Goal: Task Accomplishment & Management: Use online tool/utility

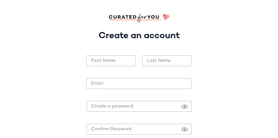
scroll to position [73, 0]
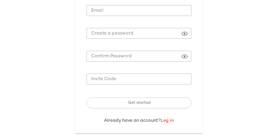
type input "**********"
click at [166, 121] on link "Log in" at bounding box center [167, 120] width 13 height 5
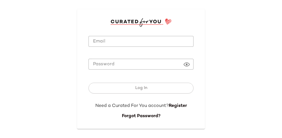
type input "**********"
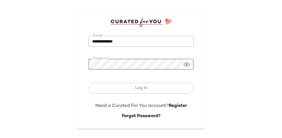
click at [150, 85] on button "Log In" at bounding box center [140, 88] width 105 height 11
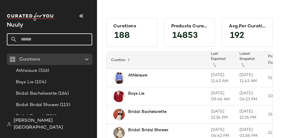
click at [72, 36] on input "text" at bounding box center [54, 39] width 75 height 12
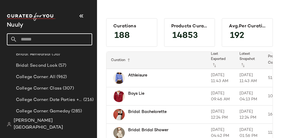
scroll to position [108, 0]
type input "*"
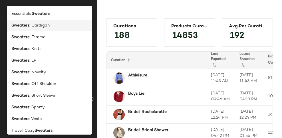
type input "********"
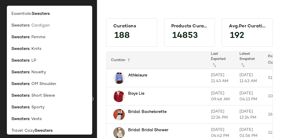
click at [59, 26] on div "Sweaters : Cardigan" at bounding box center [49, 26] width 76 height 6
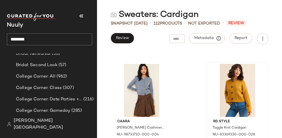
scroll to position [2055, 0]
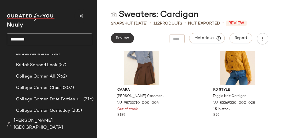
click at [115, 37] on button "Review" at bounding box center [122, 38] width 23 height 10
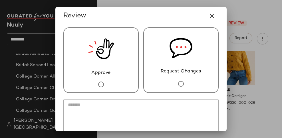
click at [117, 53] on div "Approve" at bounding box center [100, 60] width 75 height 66
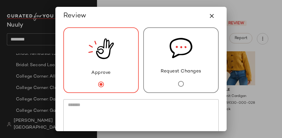
drag, startPoint x: 186, startPoint y: 60, endPoint x: 174, endPoint y: 71, distance: 15.5
click at [186, 60] on img at bounding box center [180, 48] width 23 height 40
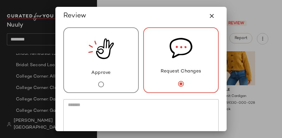
click at [164, 101] on textarea at bounding box center [140, 118] width 155 height 39
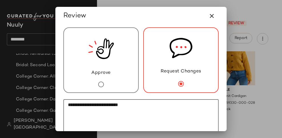
paste textarea "*********"
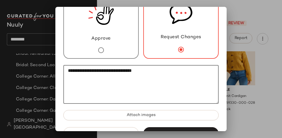
scroll to position [52, 0]
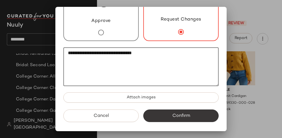
type textarea "**********"
click at [184, 113] on button "Confirm" at bounding box center [180, 115] width 75 height 13
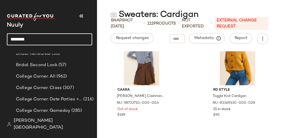
click at [61, 44] on input "********" at bounding box center [49, 39] width 85 height 12
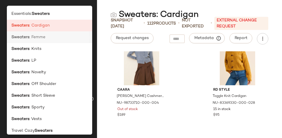
click at [50, 36] on div "Sweaters : Femme" at bounding box center [49, 37] width 76 height 6
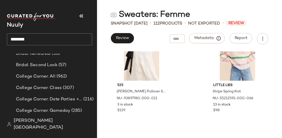
scroll to position [1741, 0]
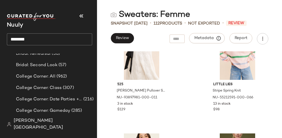
click at [52, 39] on input "********" at bounding box center [49, 39] width 85 height 12
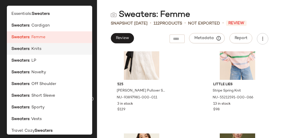
click at [50, 50] on div "Sweaters : Knits" at bounding box center [49, 49] width 76 height 6
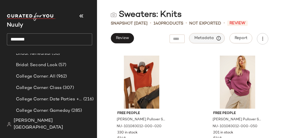
click at [205, 38] on span "Metadata" at bounding box center [207, 38] width 26 height 5
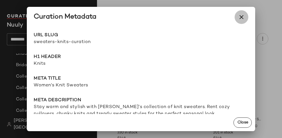
click at [241, 22] on button "button" at bounding box center [241, 17] width 14 height 14
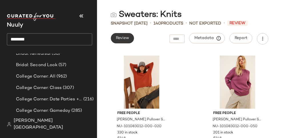
click at [119, 39] on span "Review" at bounding box center [121, 38] width 13 height 5
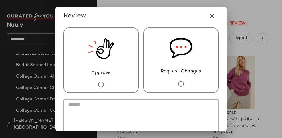
click at [185, 64] on img at bounding box center [180, 48] width 23 height 40
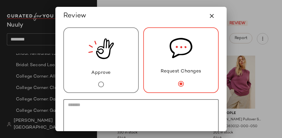
drag, startPoint x: 178, startPoint y: 101, endPoint x: 173, endPoint y: 99, distance: 5.4
click at [178, 101] on textarea at bounding box center [140, 118] width 155 height 39
paste textarea "**********"
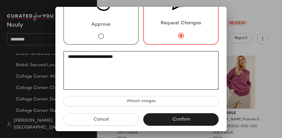
scroll to position [52, 0]
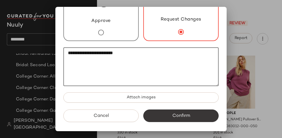
type textarea "**********"
click at [198, 112] on button "Confirm" at bounding box center [180, 115] width 75 height 13
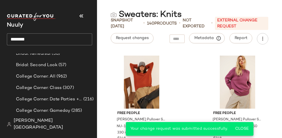
click at [48, 37] on input "********" at bounding box center [49, 39] width 85 height 12
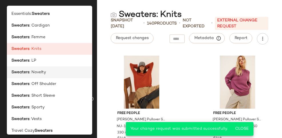
click at [52, 70] on div "Sweaters : Novelty" at bounding box center [49, 72] width 76 height 6
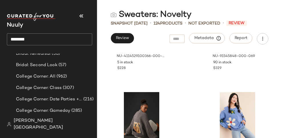
scroll to position [295, 0]
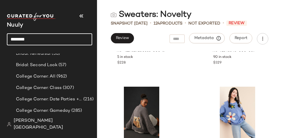
click at [64, 40] on input "********" at bounding box center [49, 39] width 85 height 12
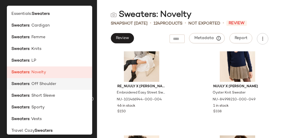
scroll to position [676, 0]
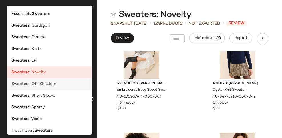
click at [59, 101] on div "Sweaters : Off Shoulder" at bounding box center [49, 107] width 85 height 12
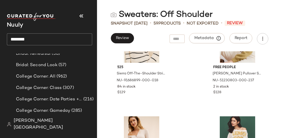
scroll to position [190, 0]
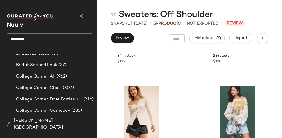
click at [61, 42] on input "********" at bounding box center [49, 39] width 85 height 12
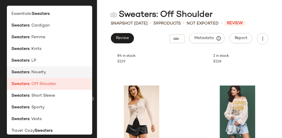
scroll to position [4, 0]
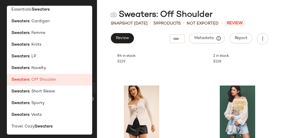
click at [61, 109] on div "Sweaters : Short Sleeve" at bounding box center [49, 115] width 85 height 12
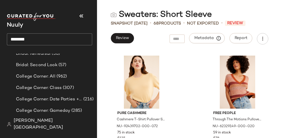
click at [50, 41] on input "********" at bounding box center [49, 39] width 85 height 12
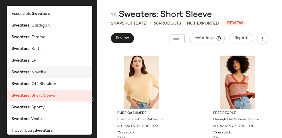
scroll to position [4, 0]
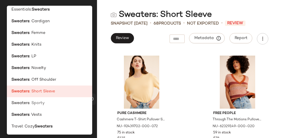
click at [39, 101] on span ": Sporty" at bounding box center [36, 103] width 15 height 6
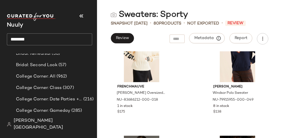
scroll to position [248, 0]
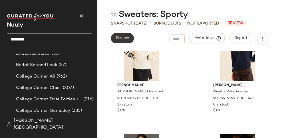
click at [121, 41] on button "Review" at bounding box center [122, 38] width 23 height 10
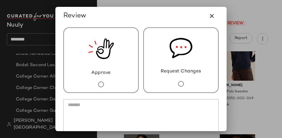
click at [113, 52] on div "Approve" at bounding box center [100, 60] width 75 height 66
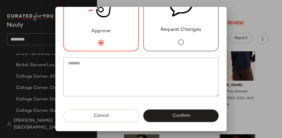
scroll to position [0, 0]
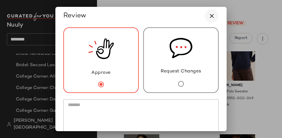
click at [209, 15] on icon "button" at bounding box center [211, 16] width 7 height 7
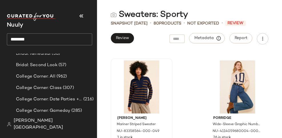
scroll to position [855, 0]
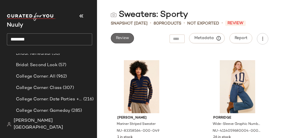
click at [125, 35] on button "Review" at bounding box center [122, 38] width 23 height 10
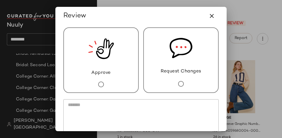
drag, startPoint x: 116, startPoint y: 62, endPoint x: 138, endPoint y: 69, distance: 23.9
click at [116, 62] on div "Approve" at bounding box center [100, 60] width 75 height 66
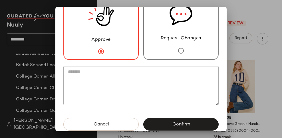
scroll to position [42, 0]
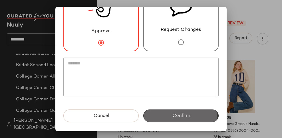
click at [184, 112] on button "Confirm" at bounding box center [180, 115] width 75 height 13
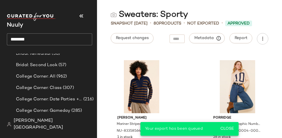
click at [41, 36] on input "********" at bounding box center [49, 39] width 85 height 12
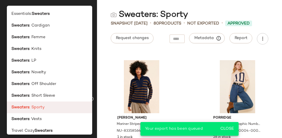
scroll to position [4, 0]
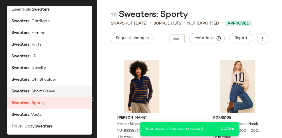
click at [58, 93] on div "Sweaters : Short Sleeve" at bounding box center [49, 91] width 76 height 6
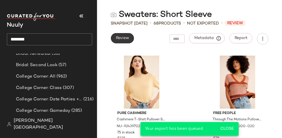
click at [121, 38] on span "Review" at bounding box center [121, 38] width 13 height 5
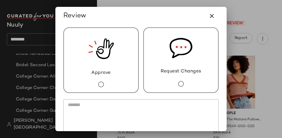
drag, startPoint x: 119, startPoint y: 43, endPoint x: 124, endPoint y: 58, distance: 15.9
click at [119, 43] on div "Approve" at bounding box center [100, 60] width 75 height 66
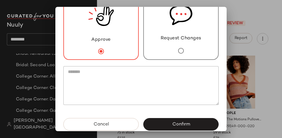
scroll to position [42, 0]
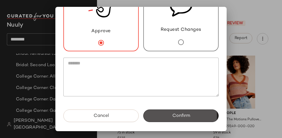
click at [164, 117] on button "Confirm" at bounding box center [180, 115] width 75 height 13
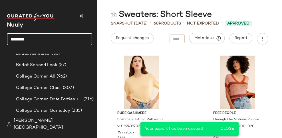
click at [44, 33] on input "********" at bounding box center [49, 39] width 85 height 12
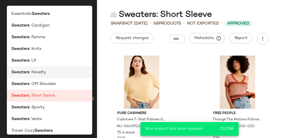
click at [52, 74] on div "Sweaters : Novelty" at bounding box center [49, 72] width 76 height 6
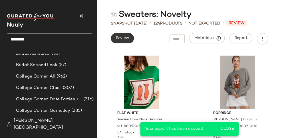
click at [124, 37] on span "Review" at bounding box center [121, 38] width 13 height 5
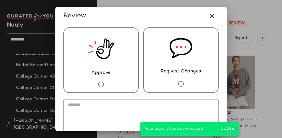
drag, startPoint x: 94, startPoint y: 73, endPoint x: 110, endPoint y: 78, distance: 16.6
click at [95, 73] on span "Approve" at bounding box center [100, 73] width 19 height 7
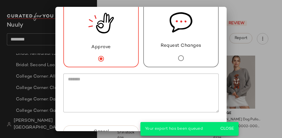
scroll to position [42, 0]
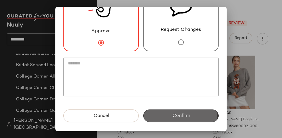
click at [149, 111] on button "Confirm" at bounding box center [180, 115] width 75 height 13
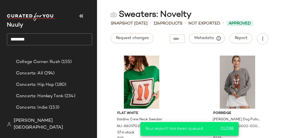
scroll to position [230, 0]
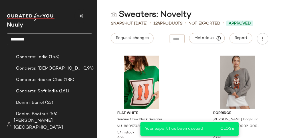
click at [46, 42] on input "********" at bounding box center [49, 39] width 85 height 12
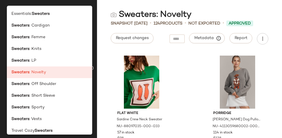
click at [45, 50] on div "Sweaters : Knits" at bounding box center [49, 49] width 76 height 6
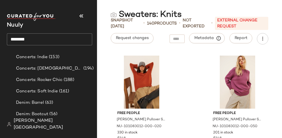
click at [62, 35] on input "********" at bounding box center [49, 39] width 85 height 12
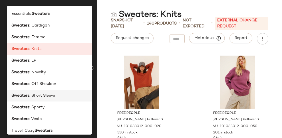
scroll to position [4, 0]
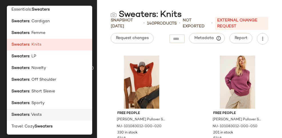
click at [64, 113] on div "Sweaters : Vests" at bounding box center [49, 115] width 76 height 6
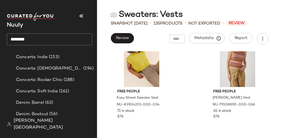
scroll to position [242, 0]
click at [129, 37] on button "Review" at bounding box center [122, 38] width 23 height 10
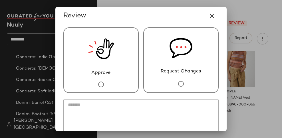
drag, startPoint x: 118, startPoint y: 66, endPoint x: 129, endPoint y: 68, distance: 11.2
click at [118, 66] on div "Approve" at bounding box center [100, 60] width 75 height 66
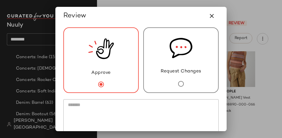
scroll to position [42, 0]
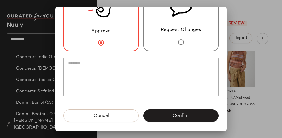
click at [189, 114] on button "Confirm" at bounding box center [180, 115] width 75 height 13
